Goal: Navigation & Orientation: Find specific page/section

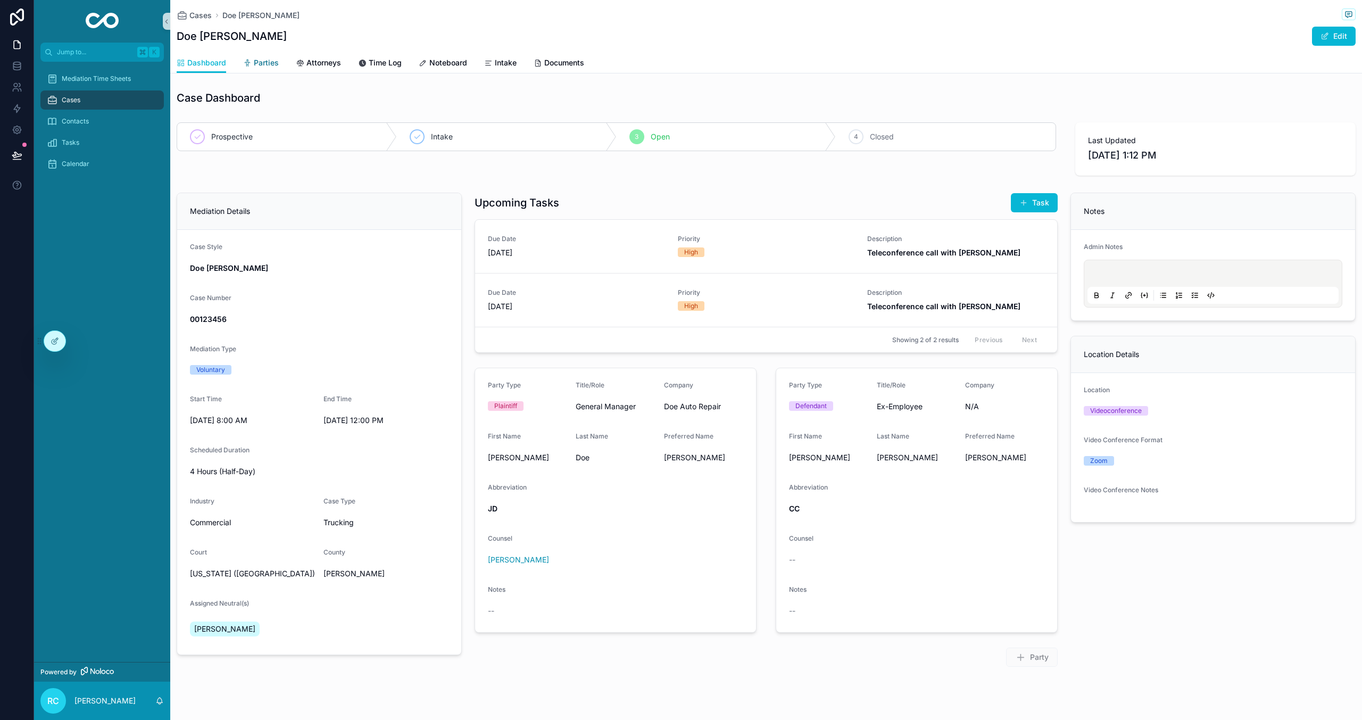
click at [267, 60] on span "Parties" at bounding box center [266, 62] width 25 height 11
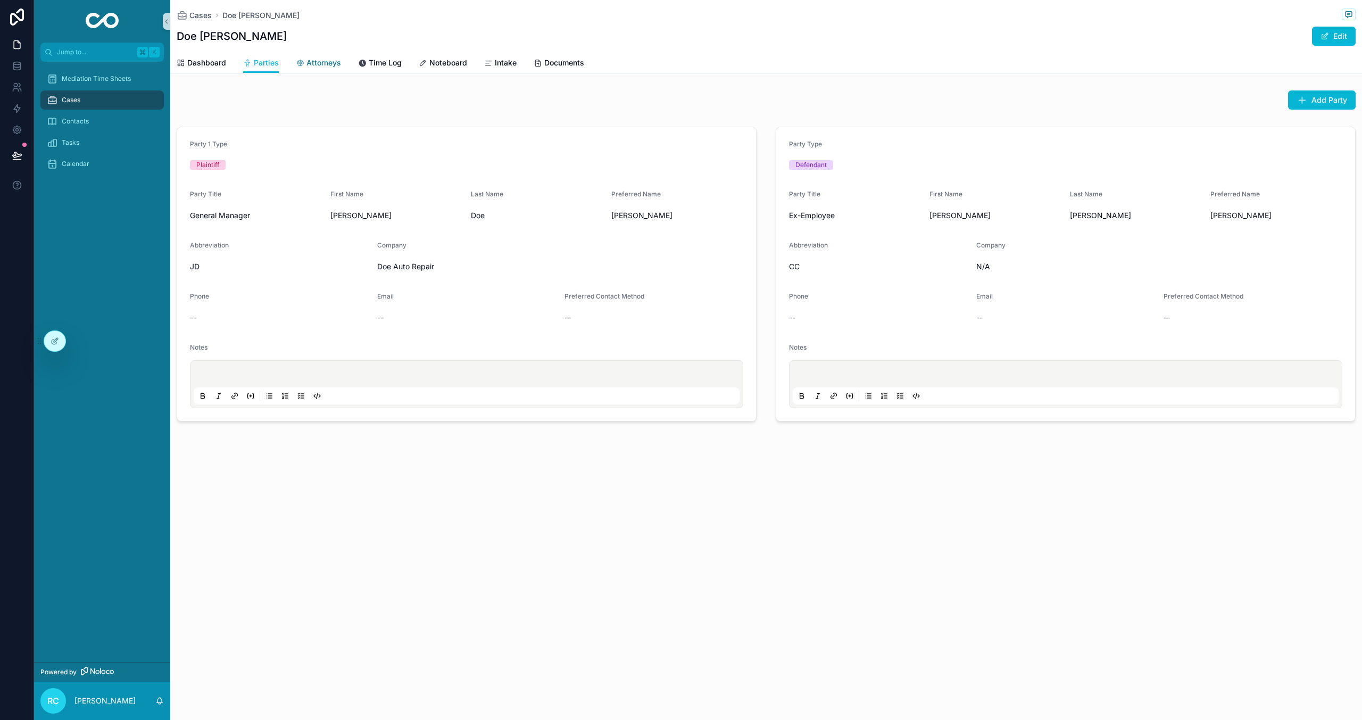
click at [305, 61] on div "Attorneys" at bounding box center [318, 62] width 45 height 11
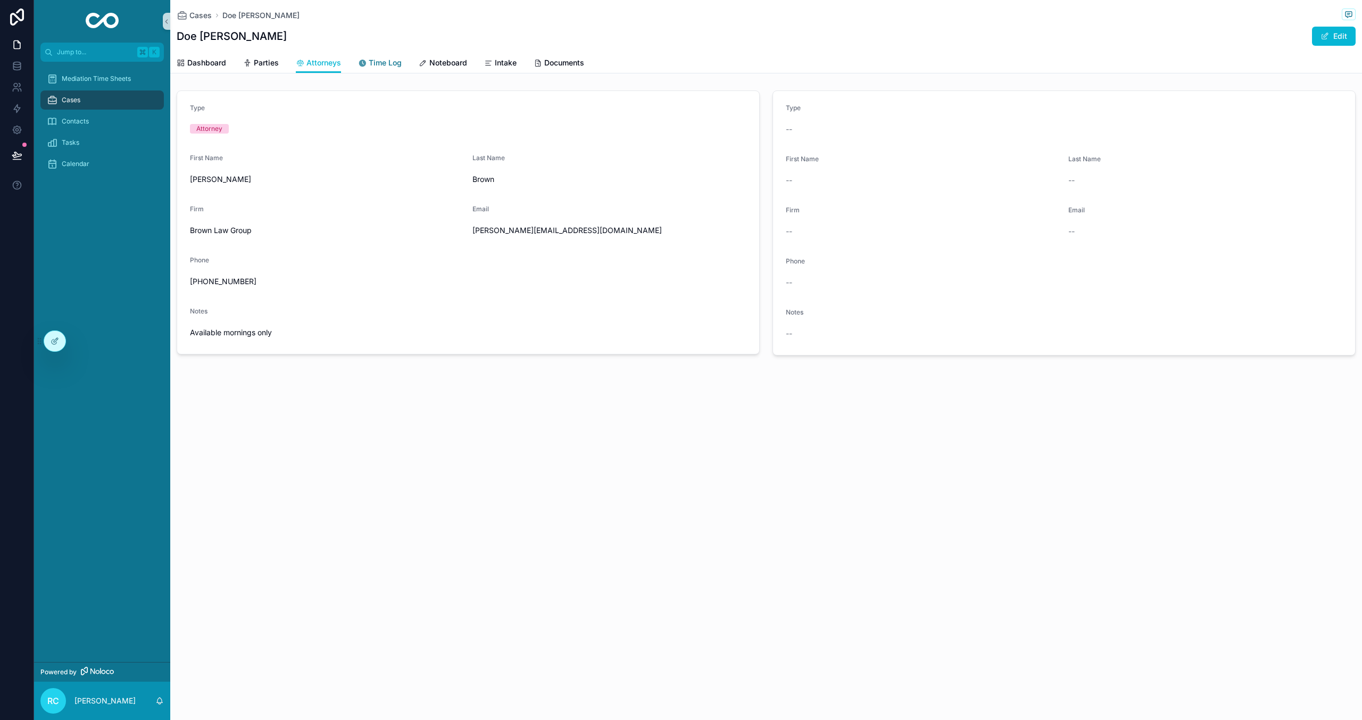
click at [398, 63] on span "Time Log" at bounding box center [385, 62] width 33 height 11
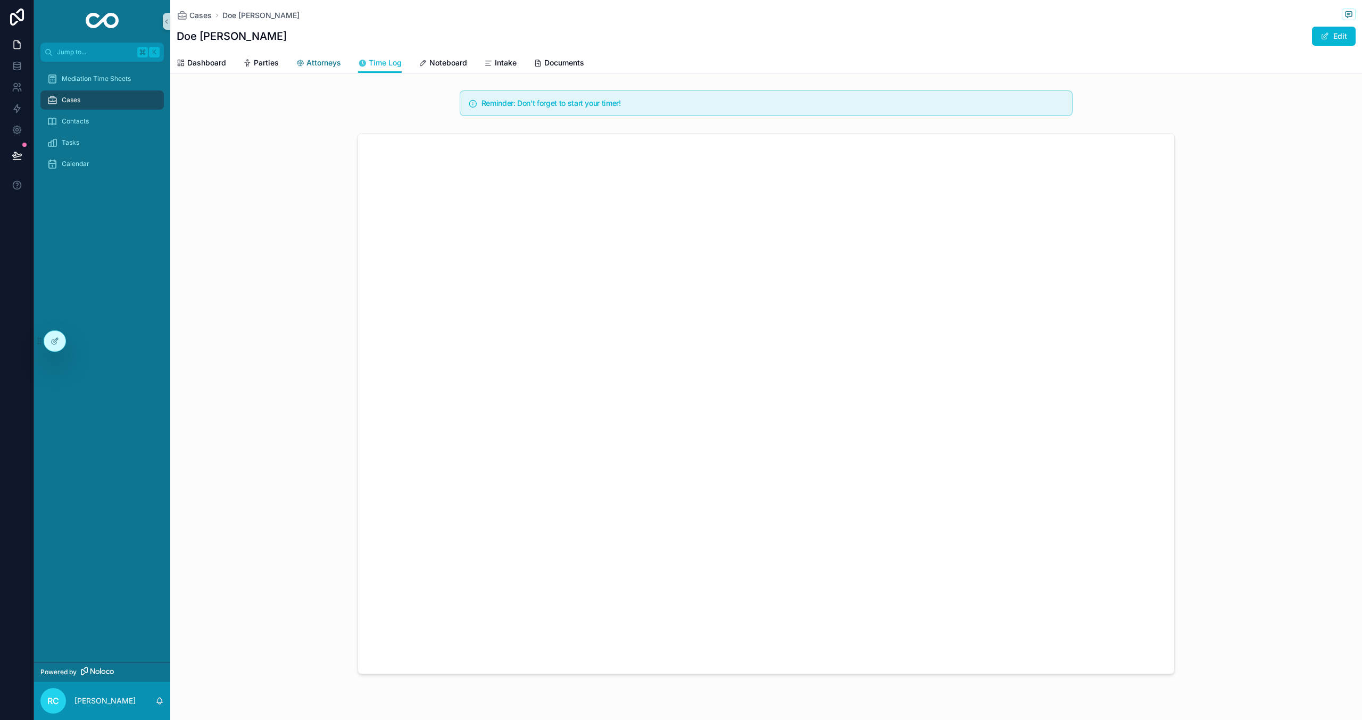
click at [318, 62] on span "Attorneys" at bounding box center [323, 62] width 35 height 11
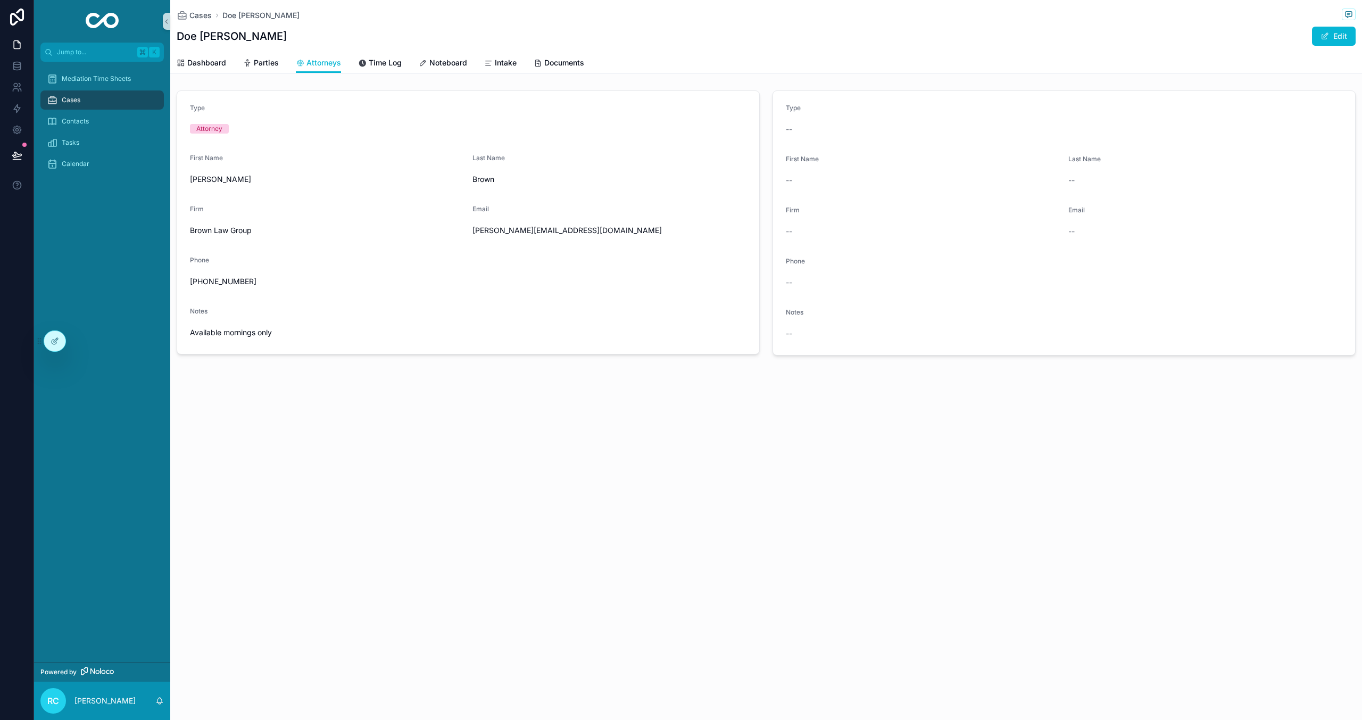
click at [410, 64] on div "Dashboard Parties Attorneys Time Log Noteboard Intake Documents" at bounding box center [766, 63] width 1179 height 20
click at [386, 61] on span "Time Log" at bounding box center [385, 62] width 33 height 11
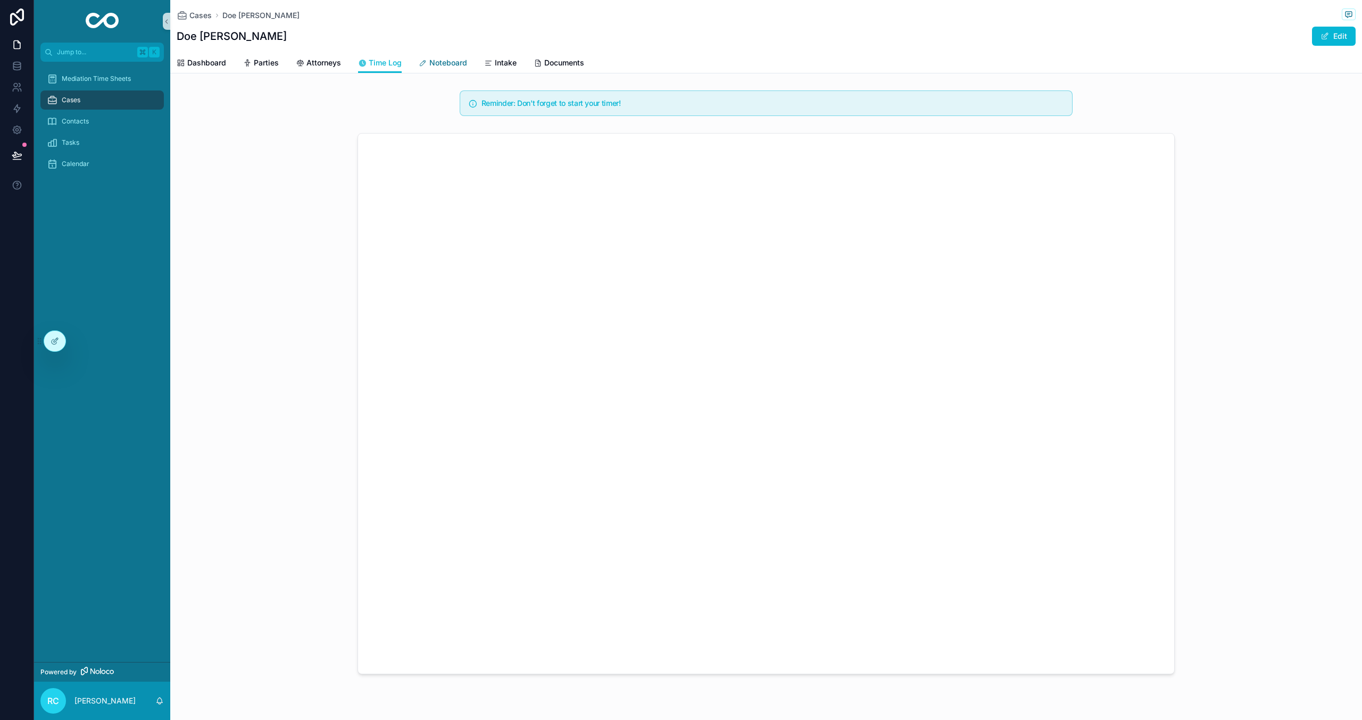
click at [442, 61] on span "Noteboard" at bounding box center [448, 62] width 38 height 11
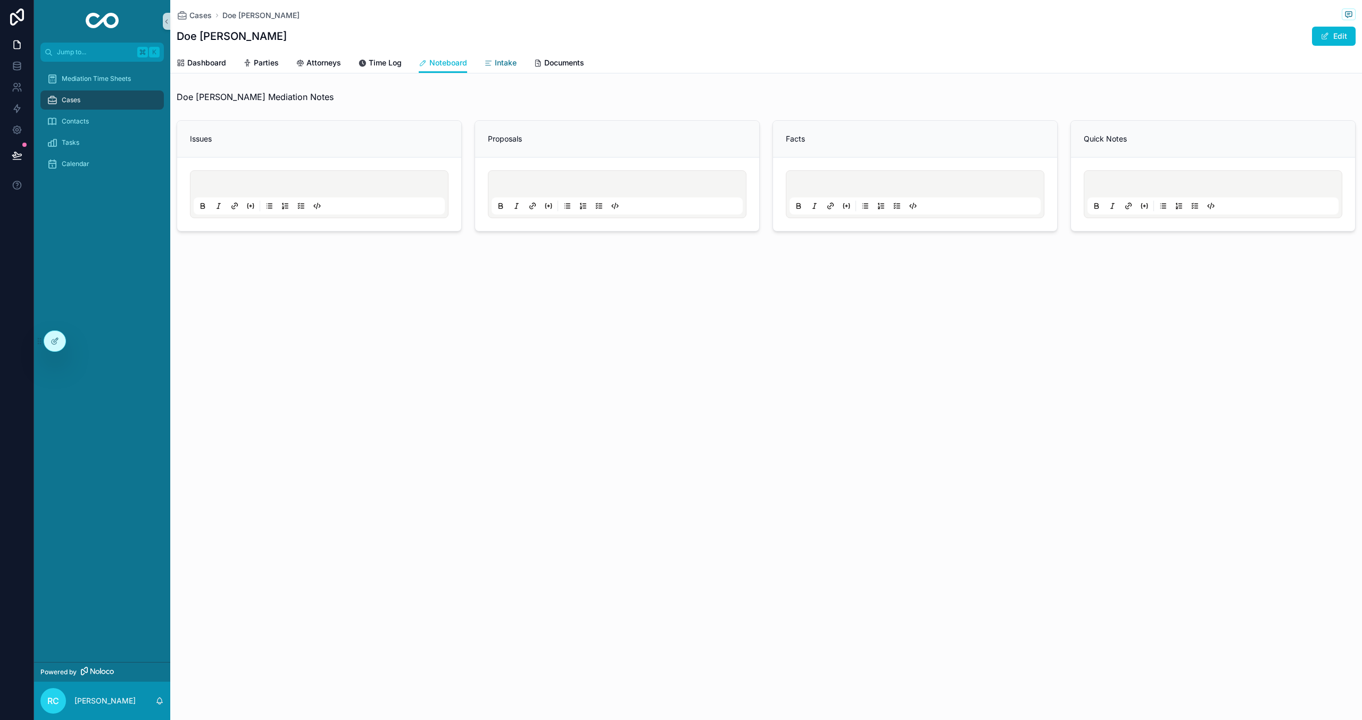
click at [489, 63] on icon "scrollable content" at bounding box center [488, 63] width 9 height 9
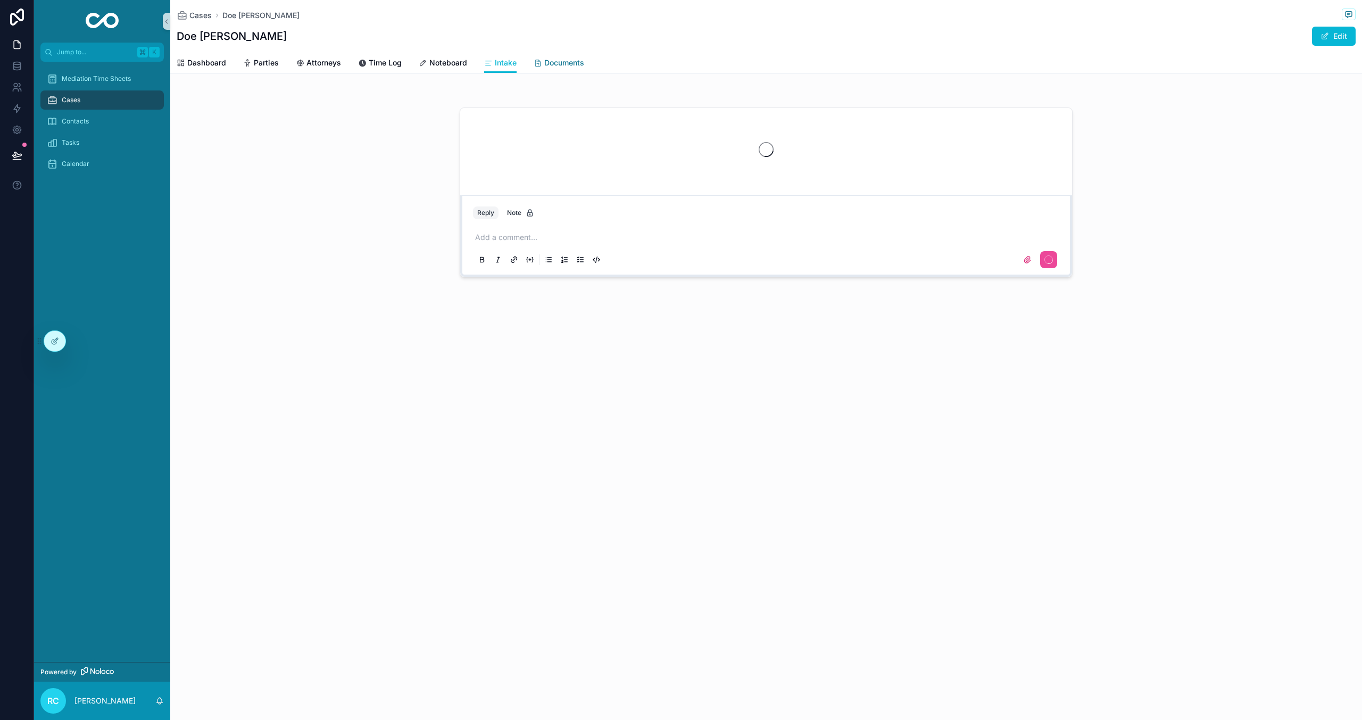
click at [540, 65] on icon "scrollable content" at bounding box center [538, 63] width 9 height 9
click at [506, 63] on span "Intake" at bounding box center [506, 62] width 22 height 11
click at [561, 64] on span "Documents" at bounding box center [564, 62] width 40 height 11
click at [191, 63] on span "Dashboard" at bounding box center [206, 62] width 39 height 11
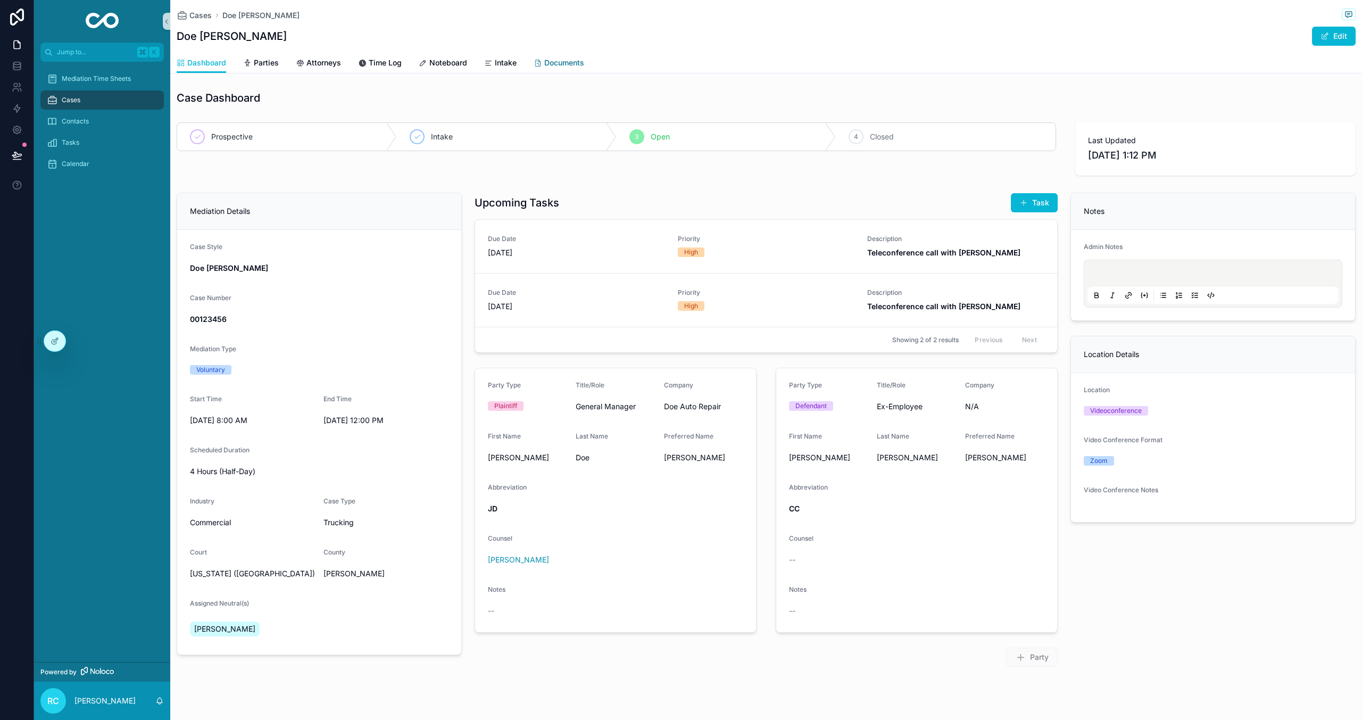
click at [558, 65] on span "Documents" at bounding box center [564, 62] width 40 height 11
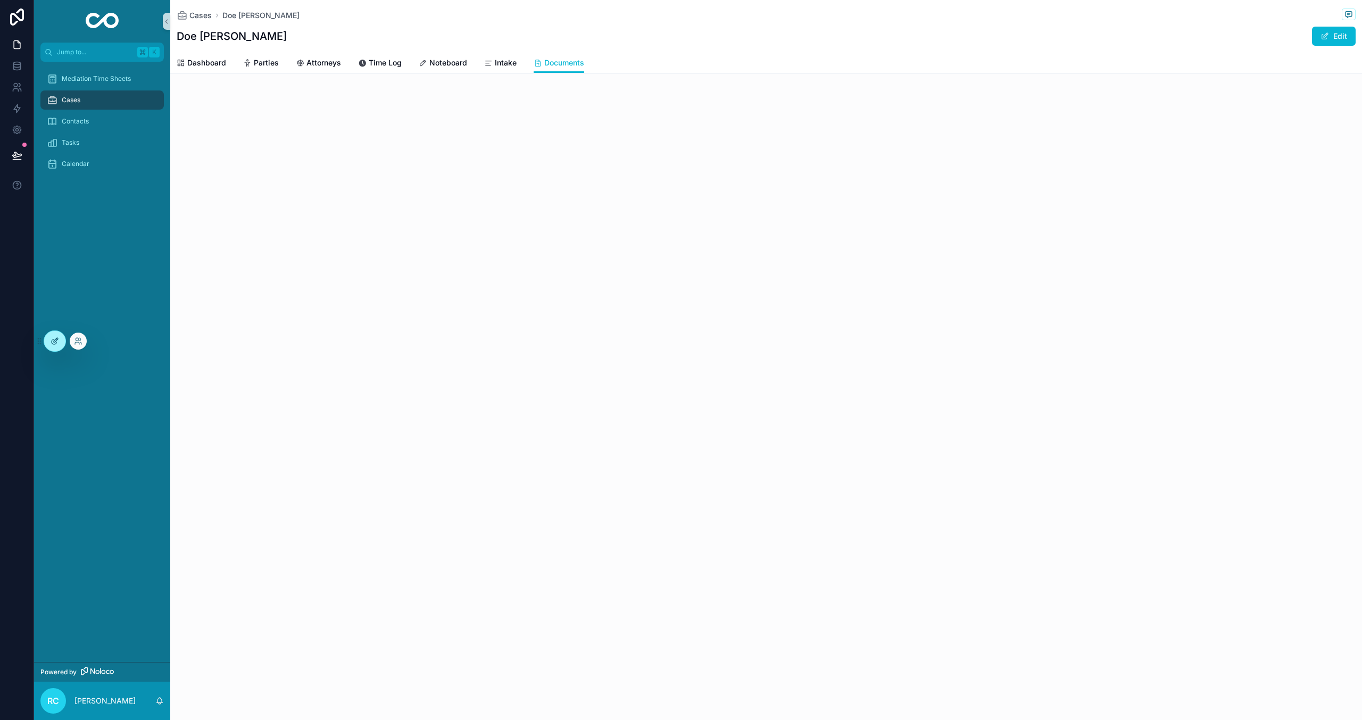
click at [59, 337] on icon at bounding box center [55, 341] width 9 height 9
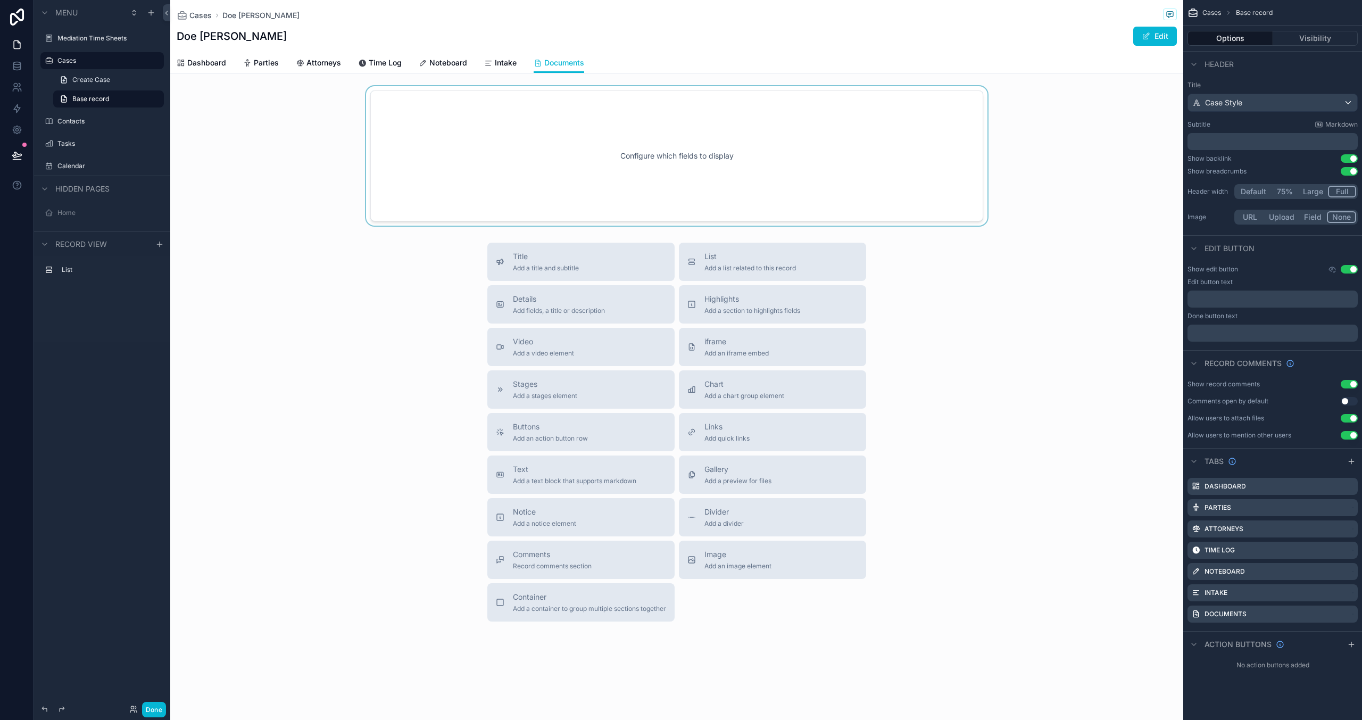
click at [432, 154] on div "scrollable content" at bounding box center [676, 155] width 1013 height 139
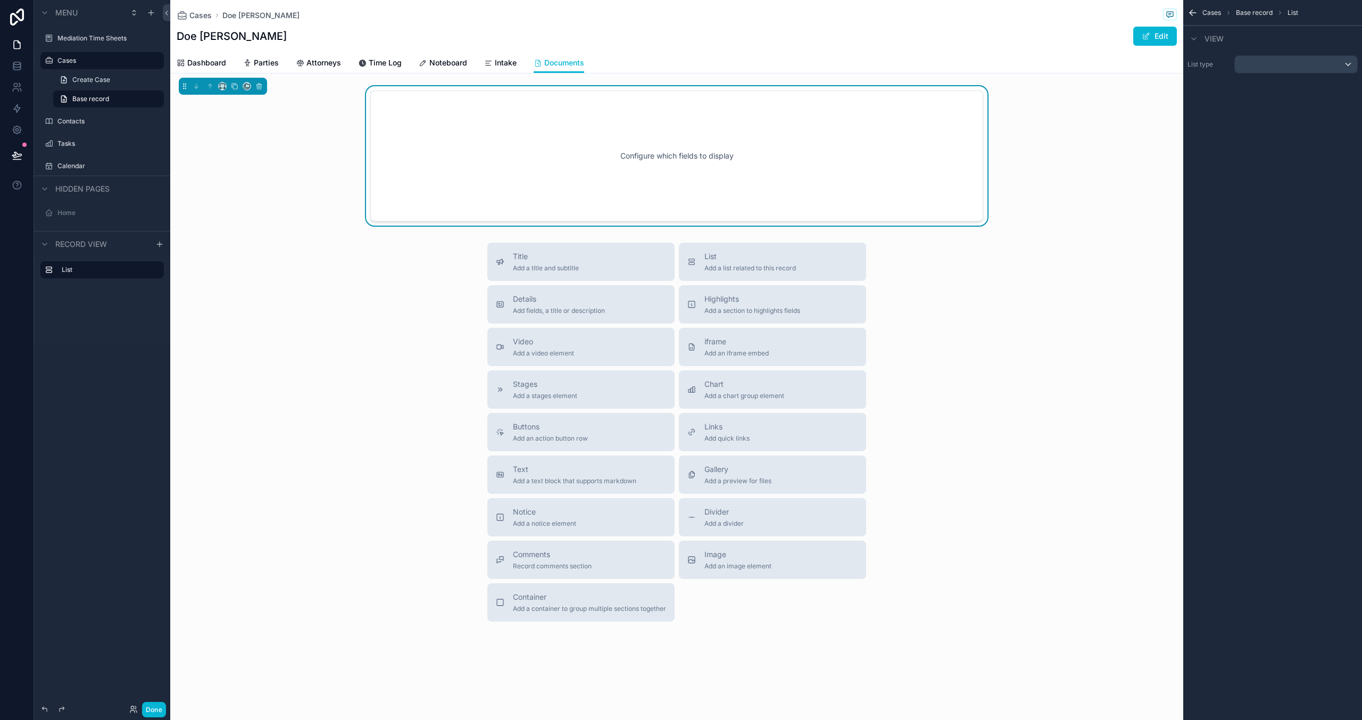
drag, startPoint x: 742, startPoint y: 141, endPoint x: 746, endPoint y: 136, distance: 6.8
click at [744, 140] on div "Configure which fields to display" at bounding box center [677, 156] width 578 height 96
drag, startPoint x: 565, startPoint y: 50, endPoint x: 557, endPoint y: 57, distance: 10.6
click at [565, 50] on div "Cases Doe [PERSON_NAME] [PERSON_NAME] [PERSON_NAME] Edit" at bounding box center [677, 26] width 1000 height 53
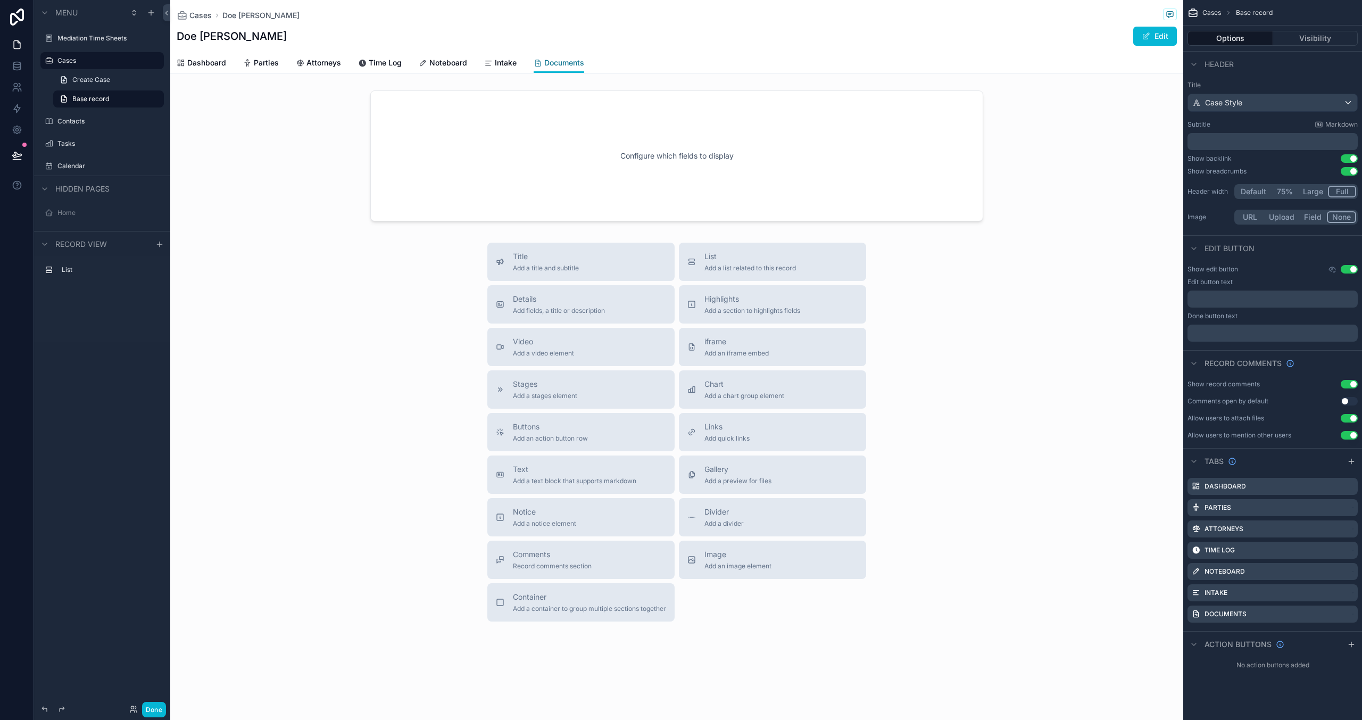
click at [557, 59] on span "Documents" at bounding box center [564, 62] width 40 height 11
click at [1049, 175] on div "scrollable content" at bounding box center [676, 155] width 1013 height 139
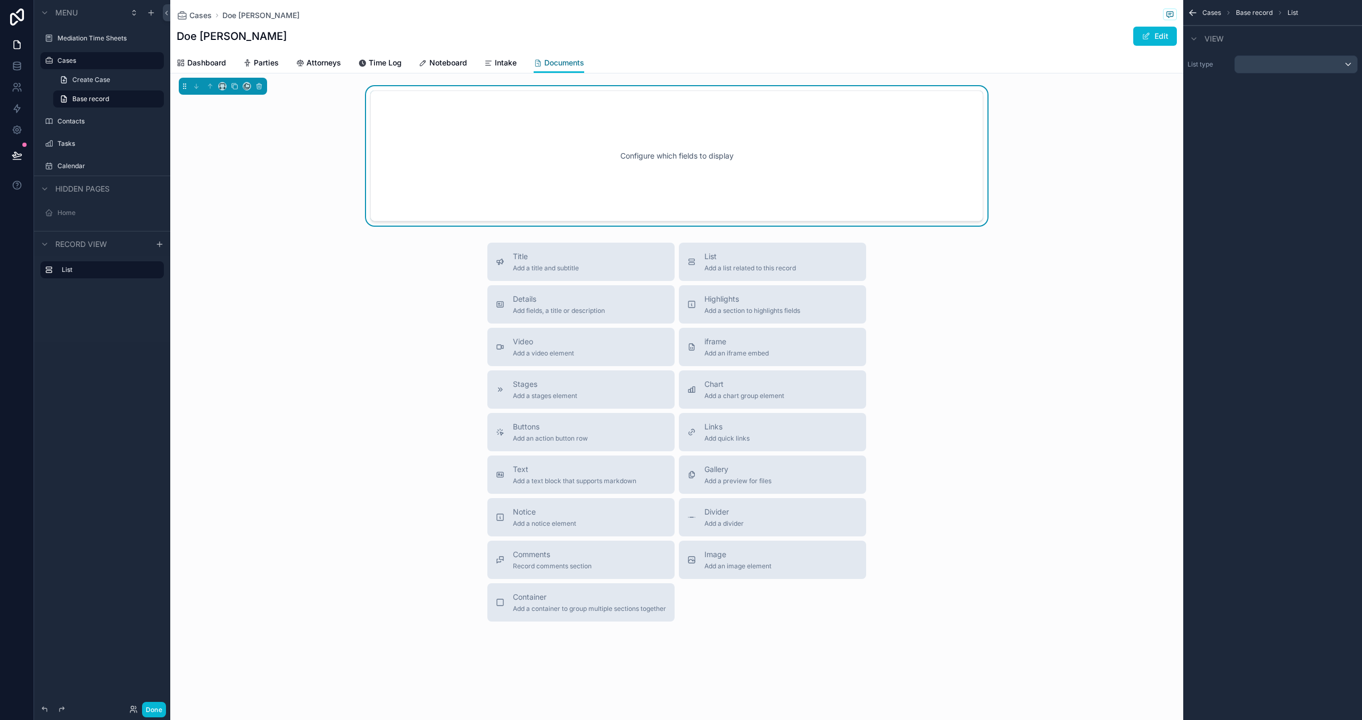
click at [556, 62] on span "Documents" at bounding box center [564, 62] width 40 height 11
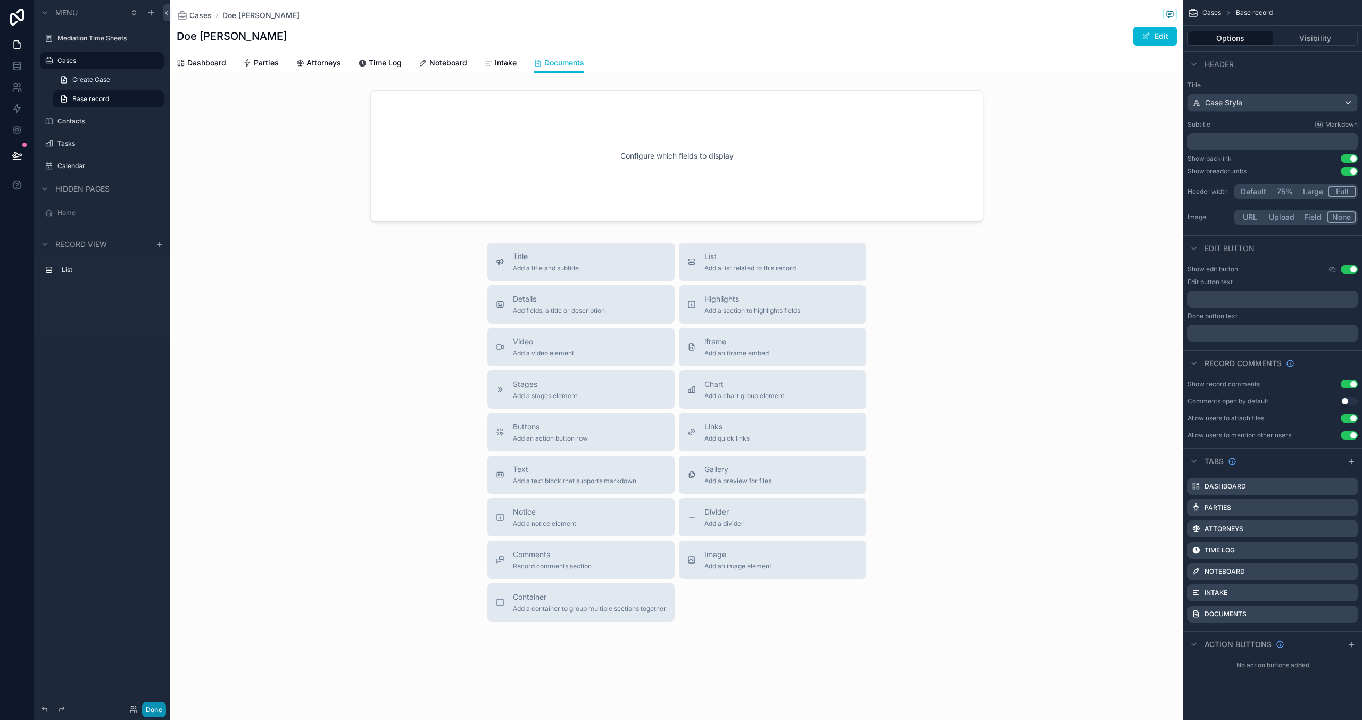
drag, startPoint x: 160, startPoint y: 712, endPoint x: 182, endPoint y: 706, distance: 23.2
click at [160, 712] on button "Done" at bounding box center [154, 709] width 24 height 15
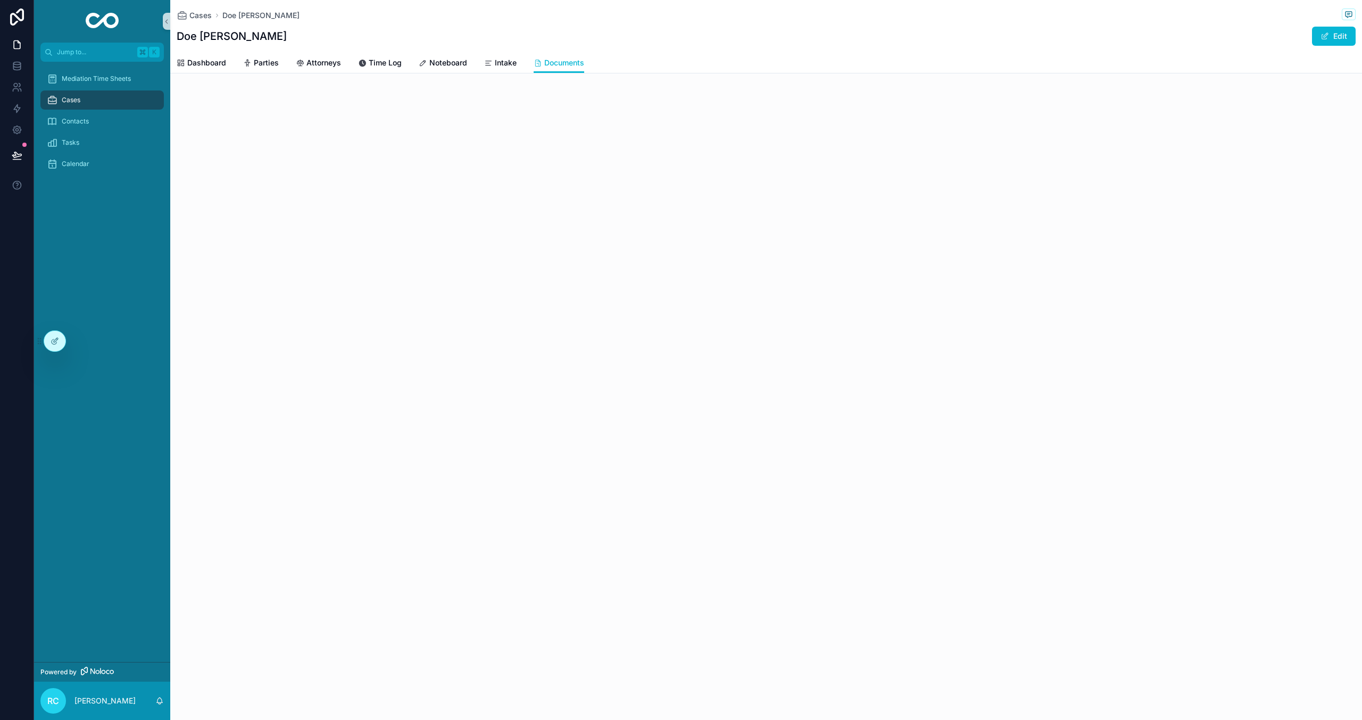
click at [191, 53] on div "Dashboard Parties Attorneys Time Log Noteboard Intake Documents" at bounding box center [766, 63] width 1179 height 20
click at [189, 60] on span "Dashboard" at bounding box center [206, 62] width 39 height 11
